Goal: Check status: Check status

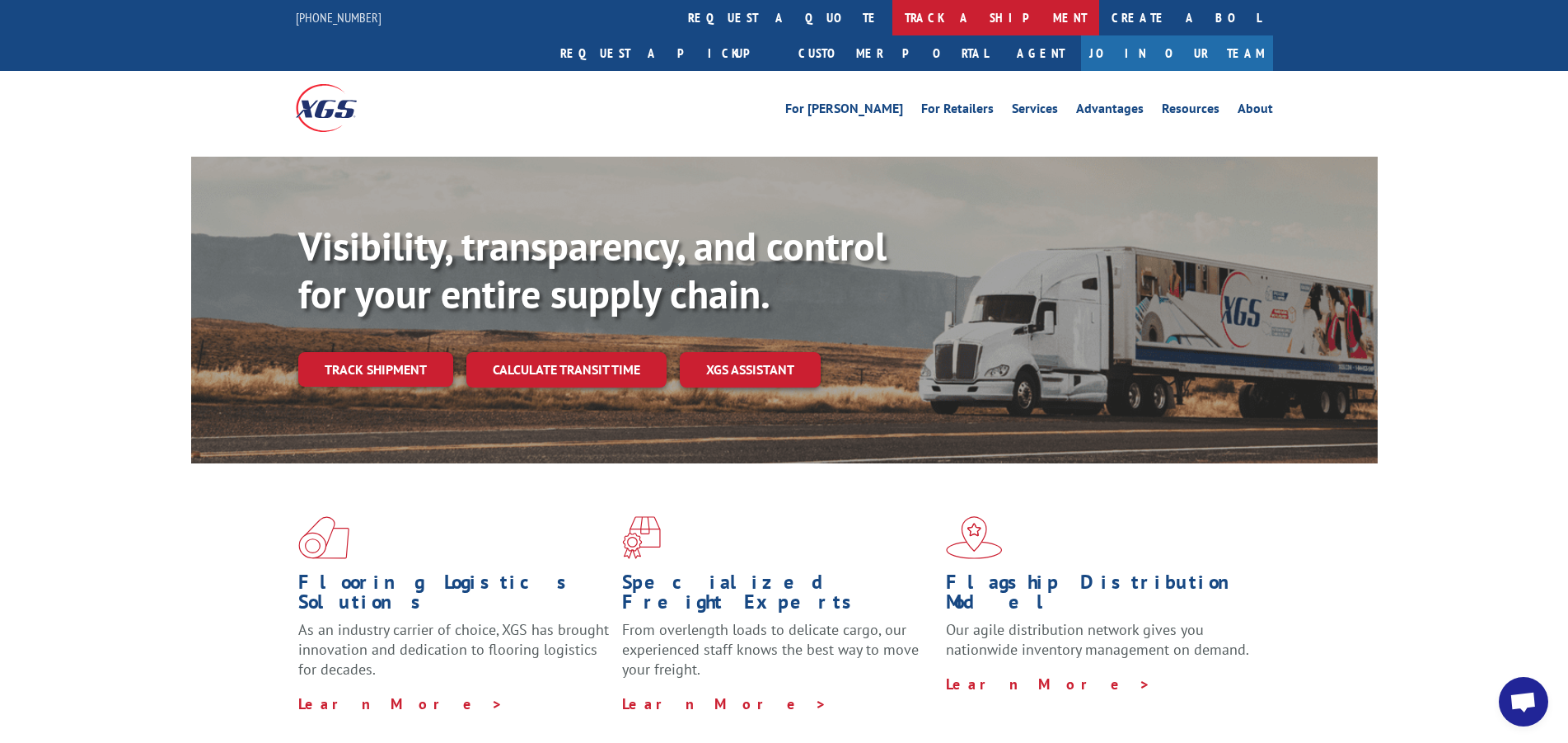
click at [892, 16] on link "track a shipment" at bounding box center [996, 17] width 207 height 36
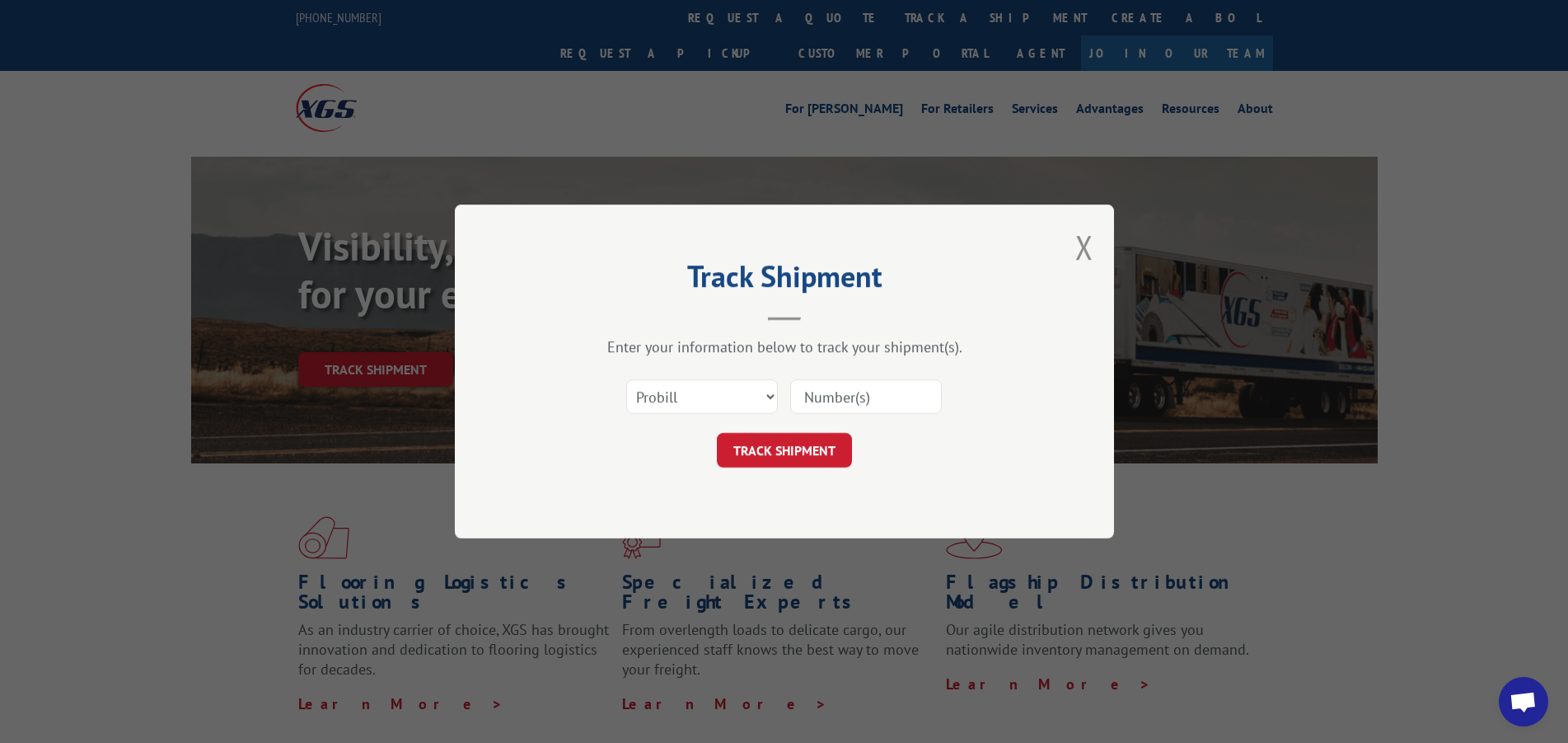
click at [855, 396] on input at bounding box center [866, 396] width 151 height 35
paste input "2872310"
type input "2872310"
click at [795, 456] on button "TRACK SHIPMENT" at bounding box center [784, 450] width 135 height 35
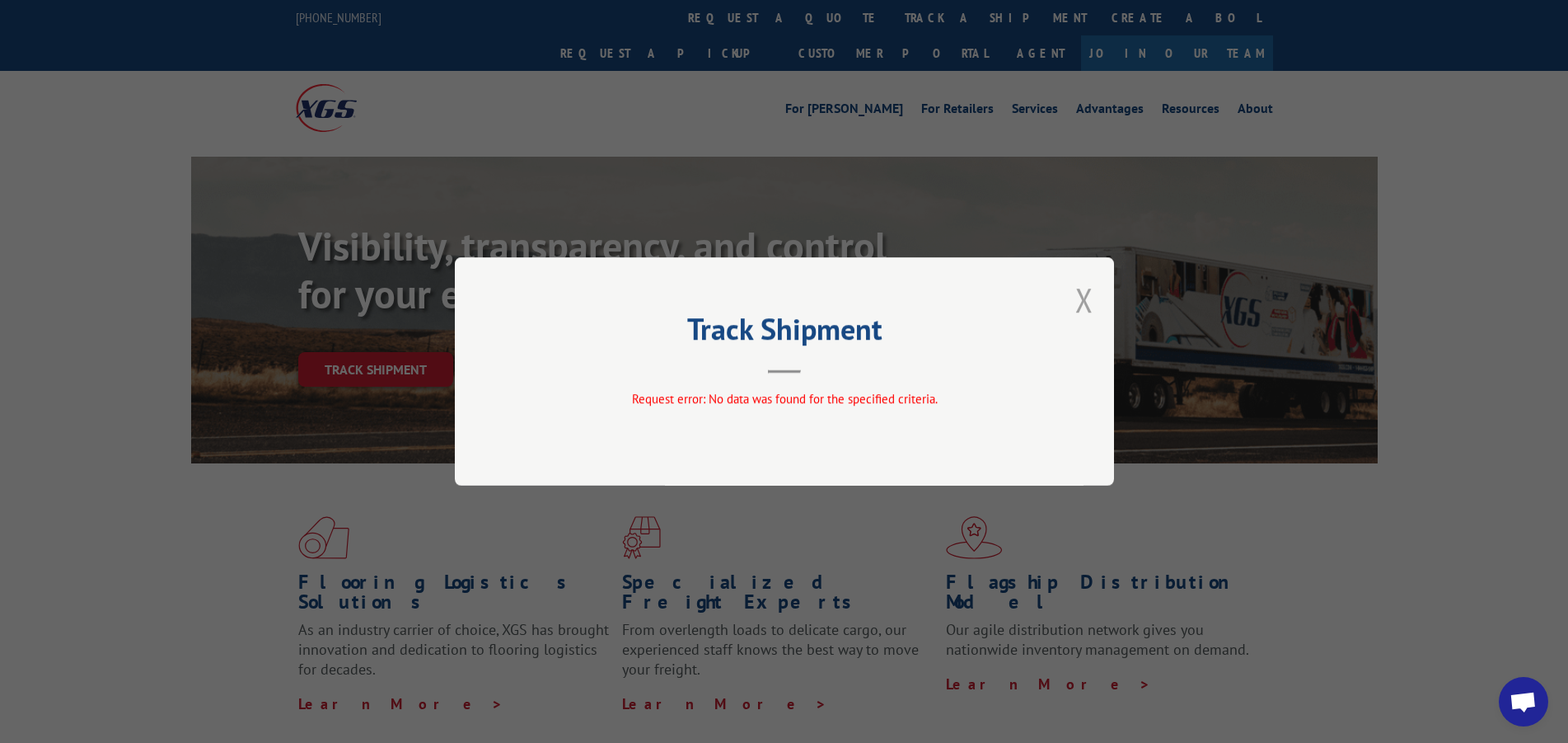
click at [1085, 298] on button "Close modal" at bounding box center [1084, 300] width 18 height 44
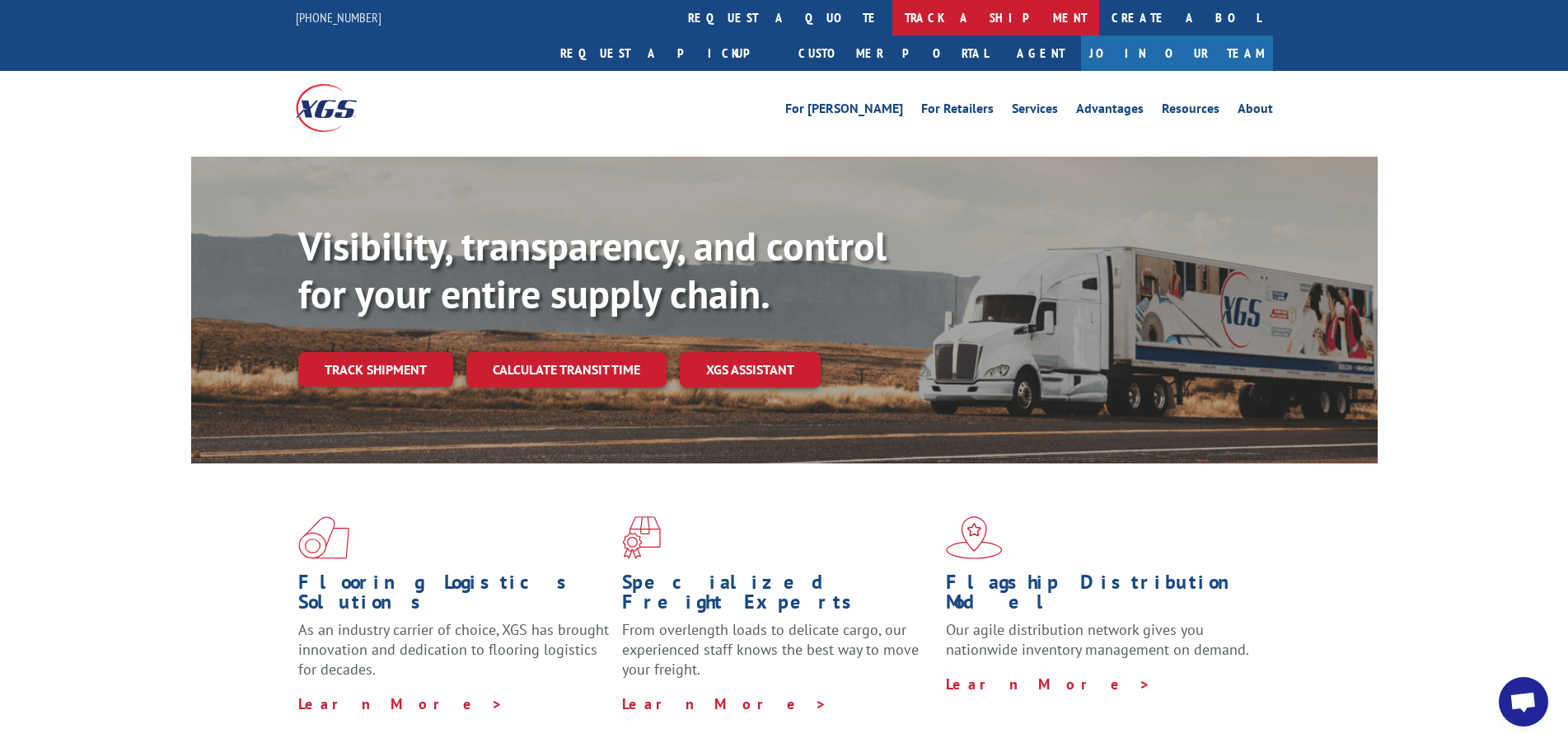
click at [892, 16] on link "track a shipment" at bounding box center [996, 17] width 207 height 36
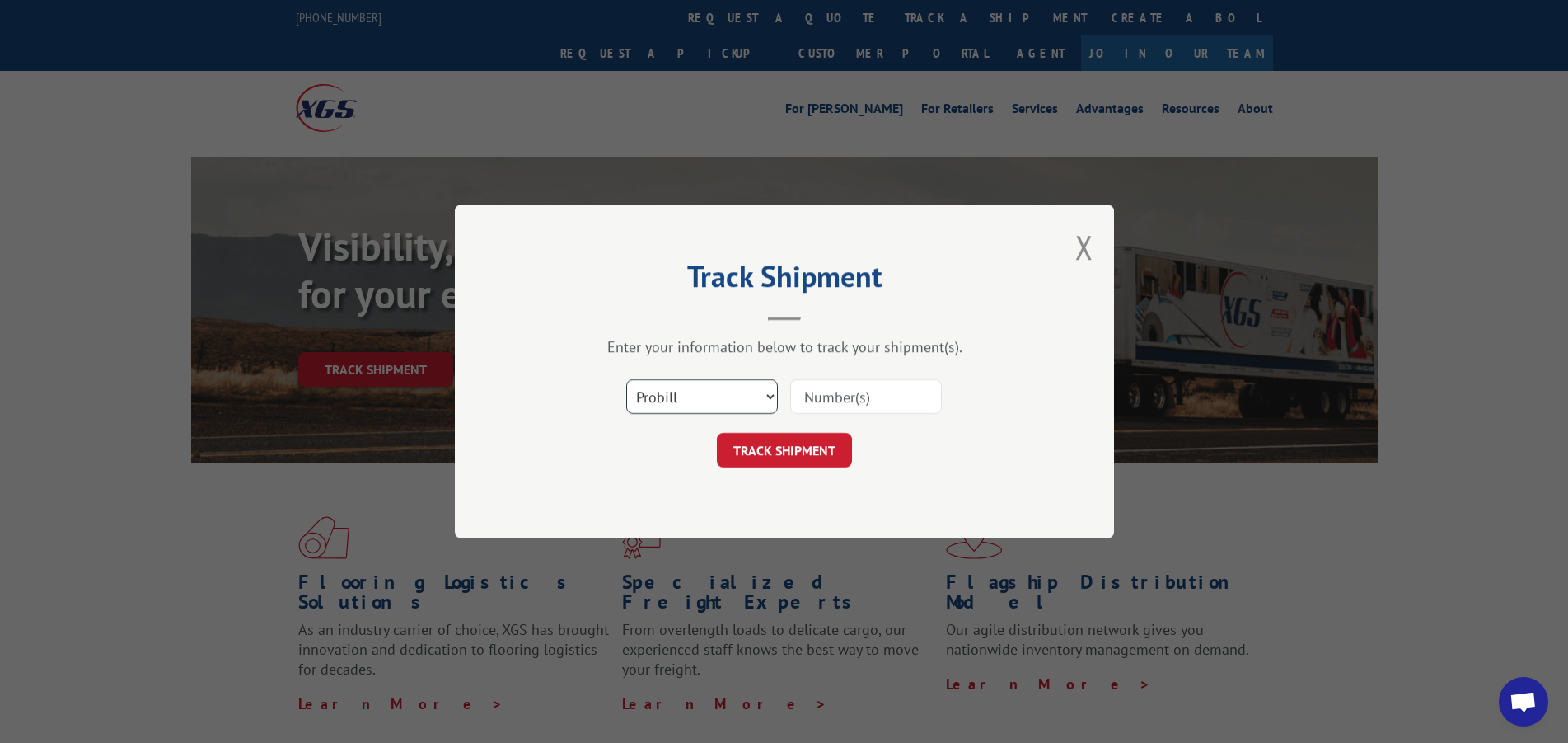
click at [626, 379] on select "Select category... Probill BOL PO" at bounding box center [702, 396] width 151 height 35
select select "bol"
click option "BOL" at bounding box center [0, 0] width 0 height 0
click at [806, 404] on input at bounding box center [866, 396] width 151 height 35
paste input "2872310"
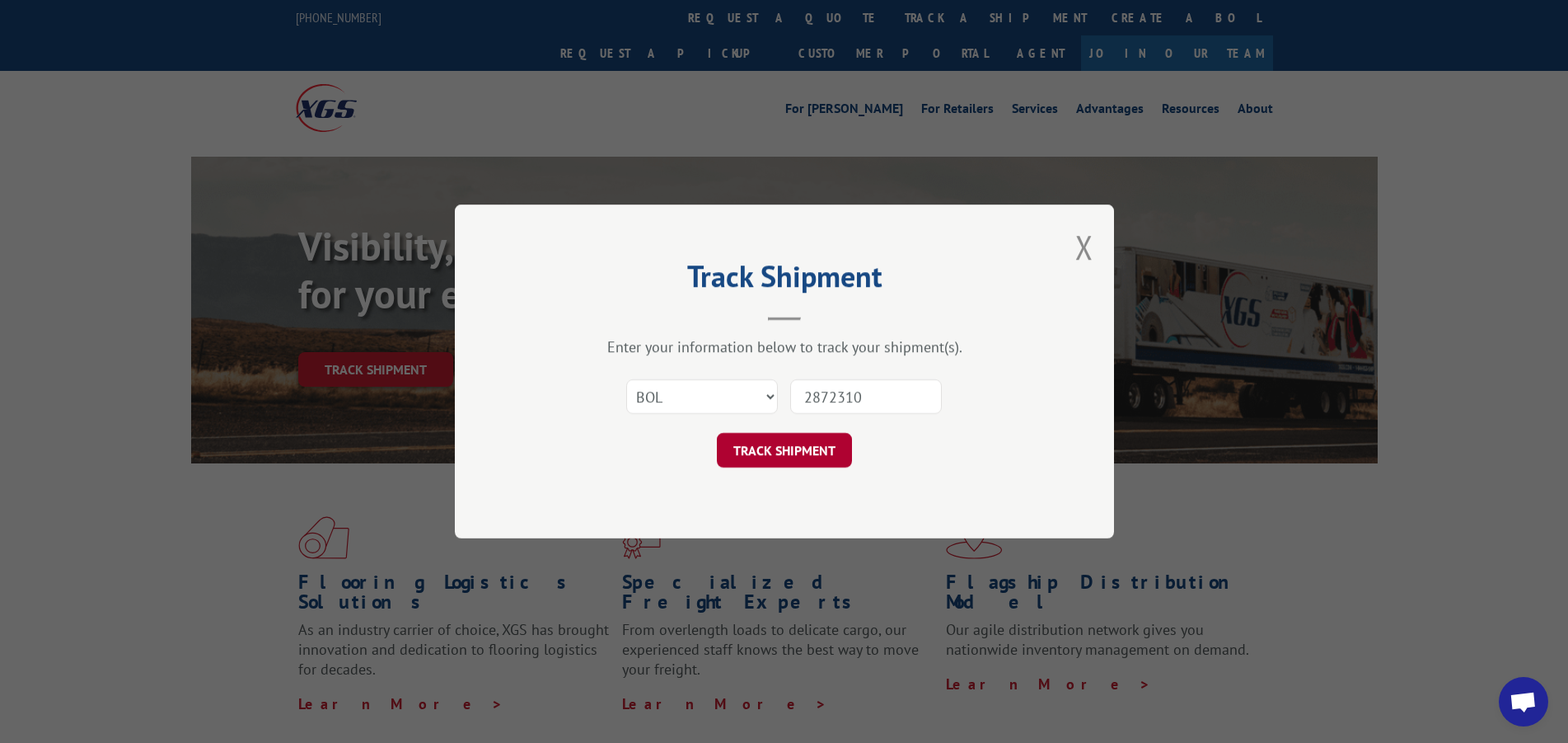
type input "2872310"
click at [810, 449] on button "TRACK SHIPMENT" at bounding box center [784, 450] width 135 height 35
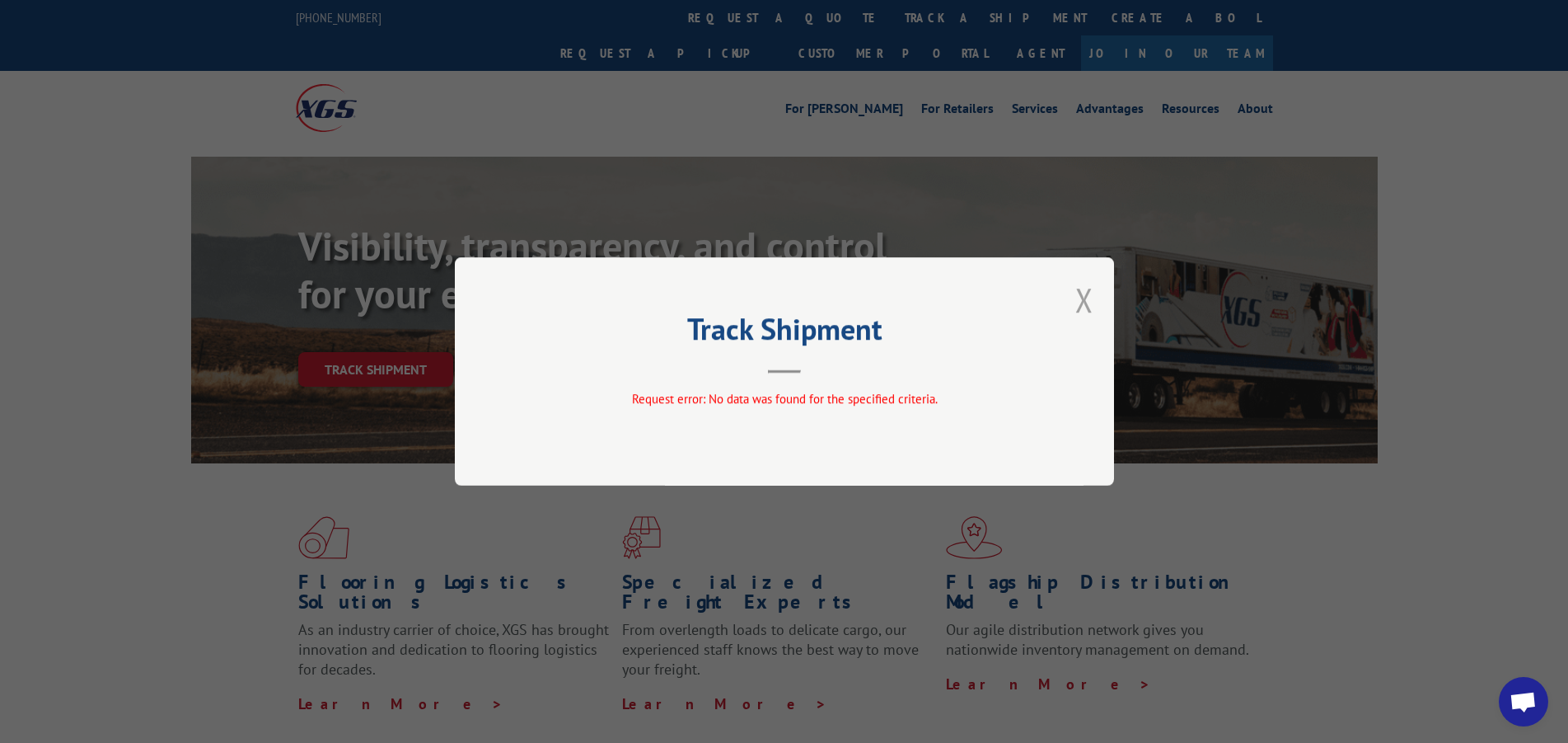
click at [1085, 301] on button "Close modal" at bounding box center [1084, 300] width 18 height 44
